Goal: Find specific page/section: Find specific page/section

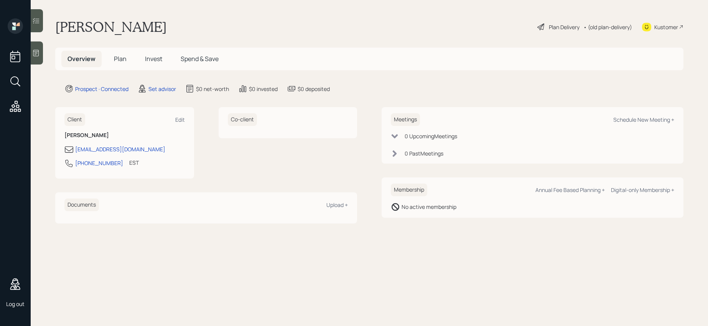
click at [14, 83] on icon at bounding box center [15, 81] width 14 height 14
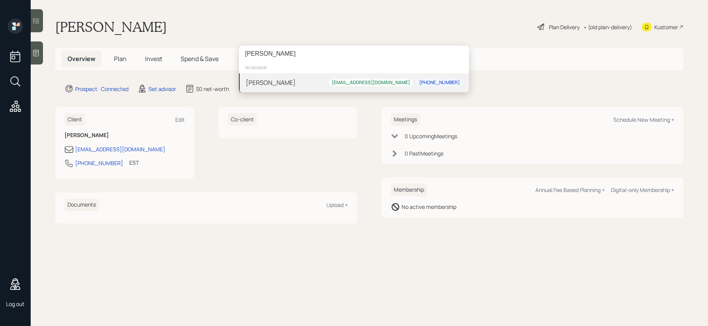
type input "[PERSON_NAME]"
click at [285, 81] on div "[PERSON_NAME]" at bounding box center [271, 82] width 50 height 9
